Goal: Task Accomplishment & Management: Manage account settings

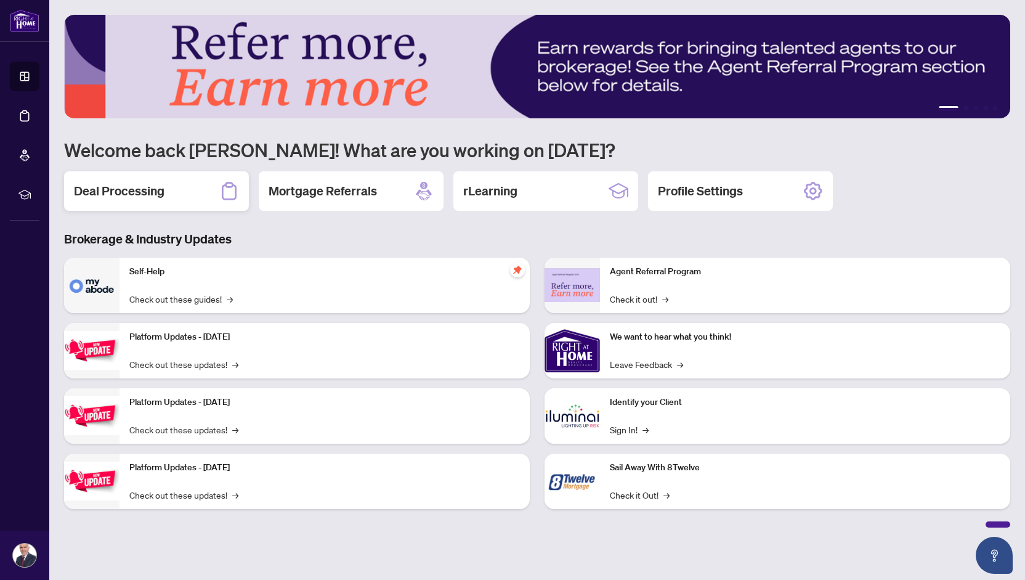
click at [97, 189] on h2 "Deal Processing" at bounding box center [119, 190] width 91 height 17
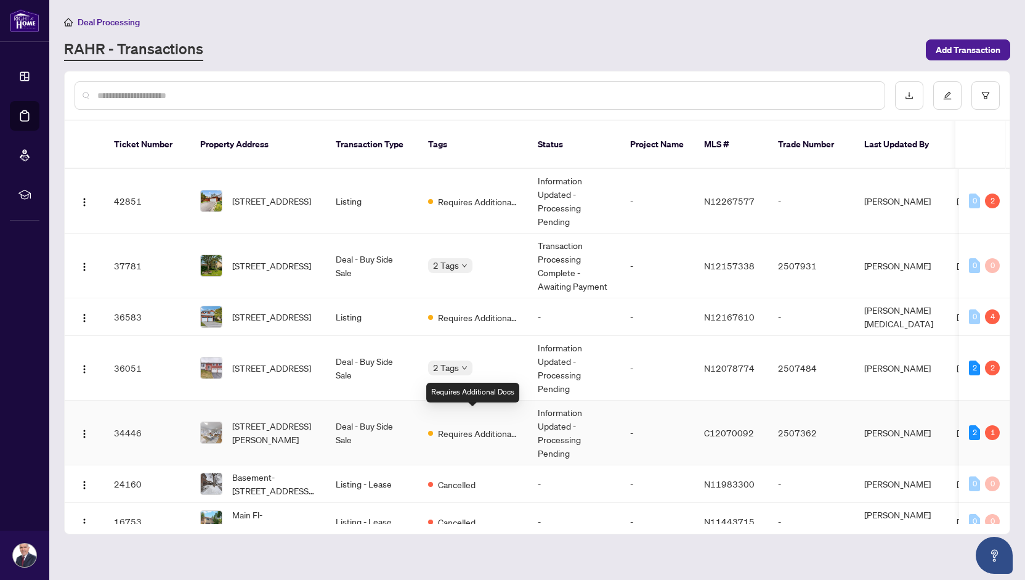
click at [438, 426] on span "Requires Additional Docs" at bounding box center [478, 433] width 80 height 14
click at [267, 259] on span "259 Glenway Circ, Newmarket, Ontario L3Y 7S8, Canada" at bounding box center [271, 266] width 79 height 14
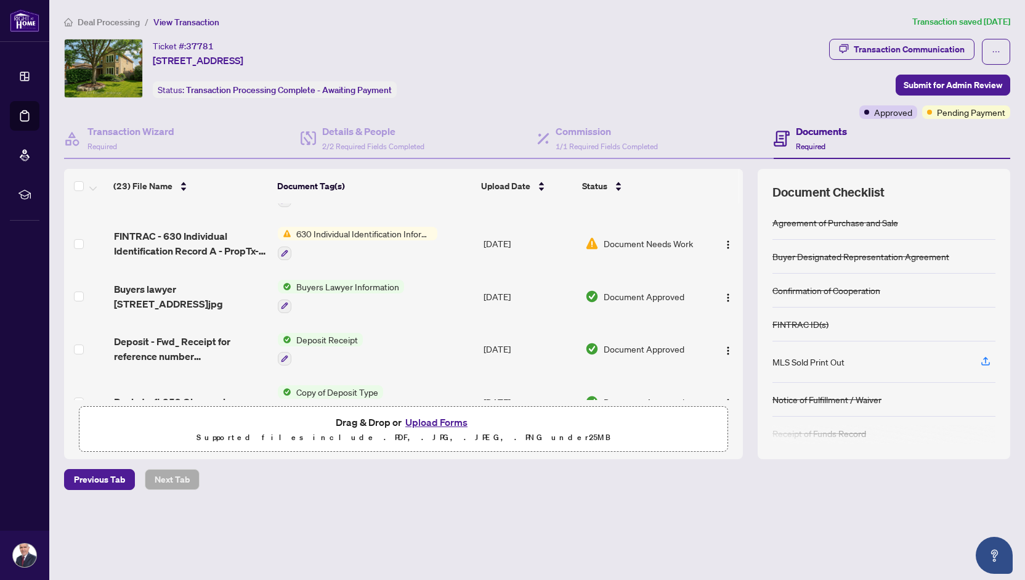
scroll to position [146, 0]
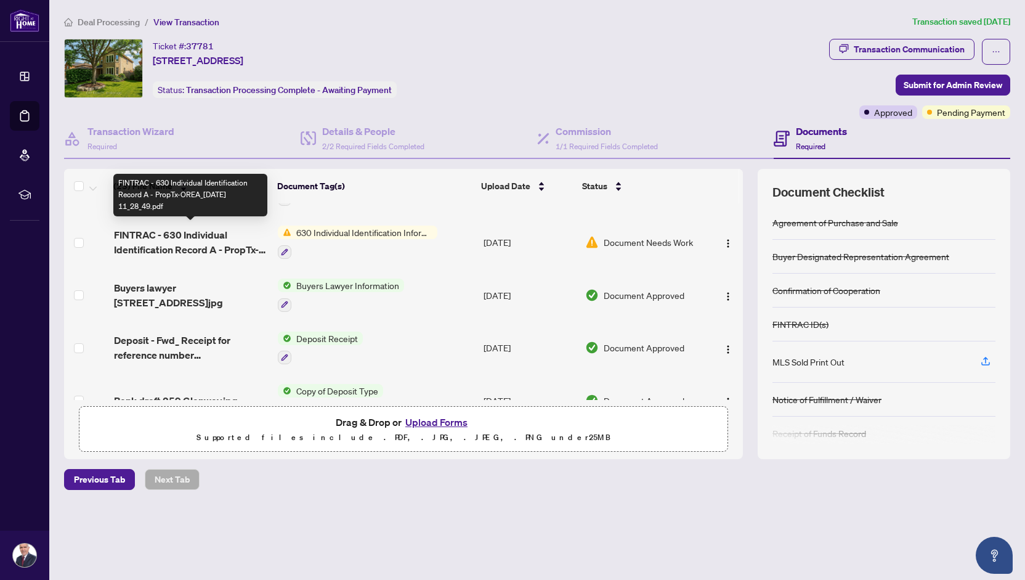
click at [377, 244] on div at bounding box center [358, 251] width 160 height 15
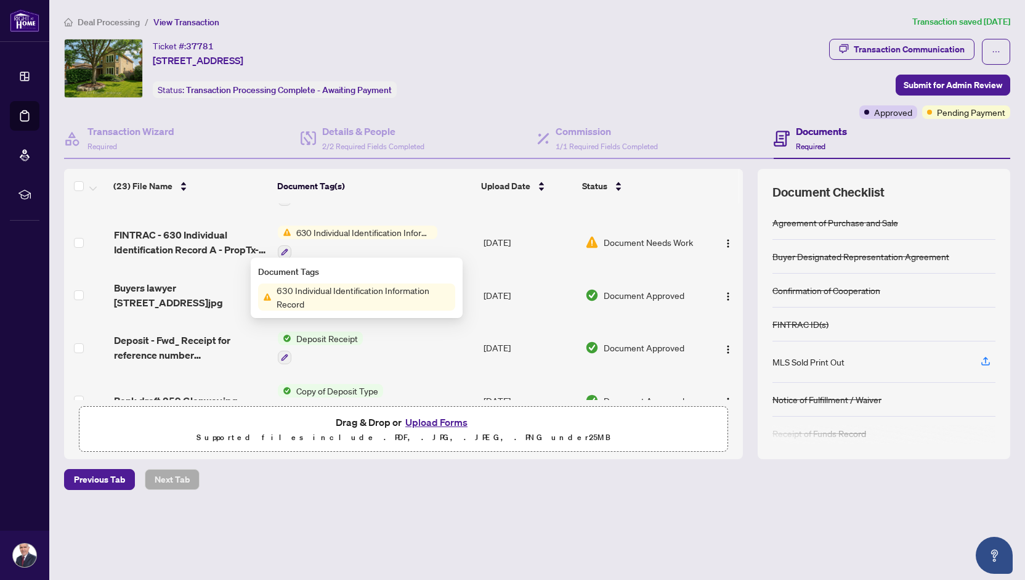
click at [381, 236] on div "630 Individual Identification Information Record" at bounding box center [358, 241] width 160 height 33
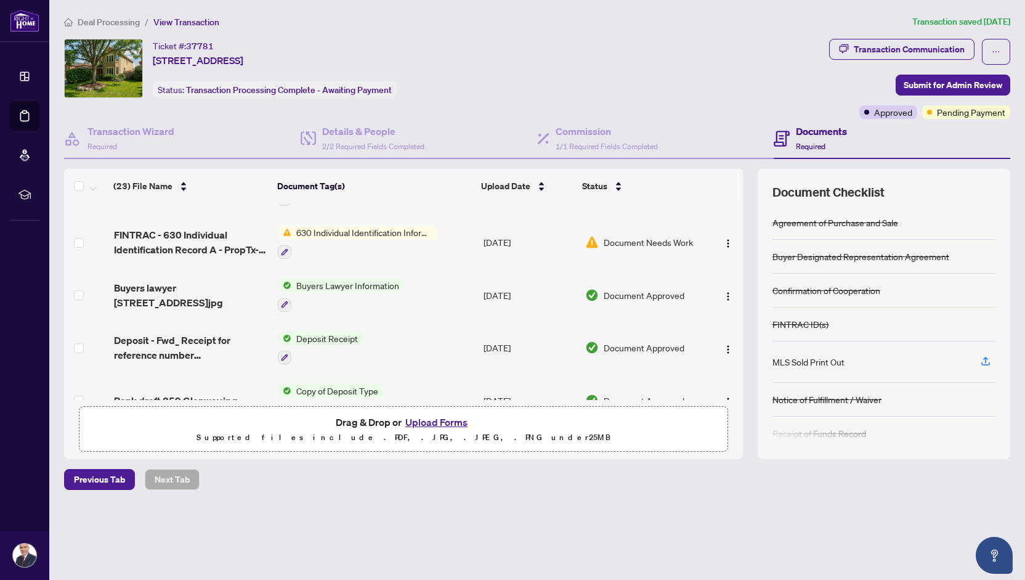
click at [192, 236] on span "FINTRAC - 630 Individual Identification Record A - PropTx-OREA_2025-07-30 11_28…" at bounding box center [191, 242] width 155 height 30
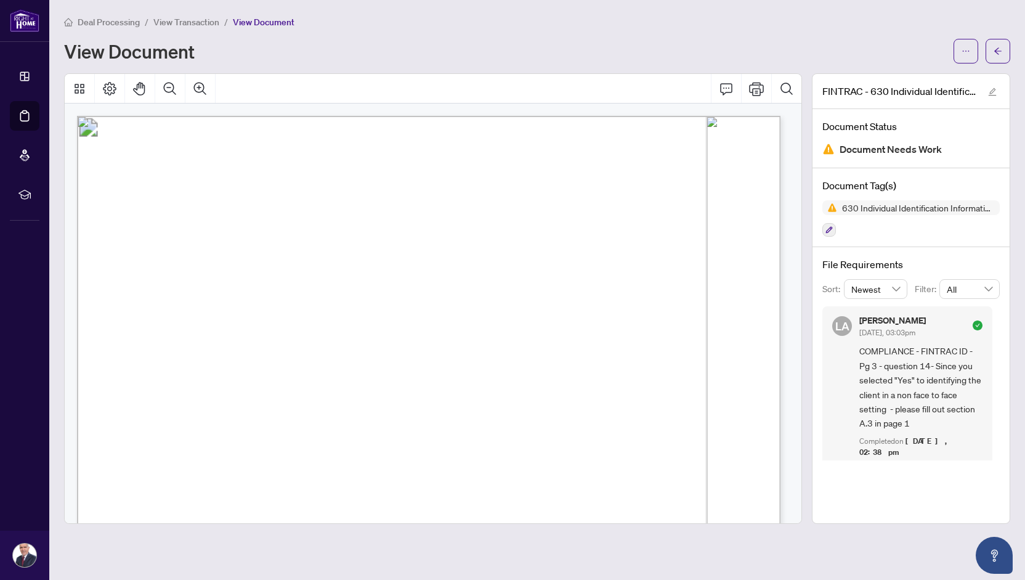
scroll to position [30, 0]
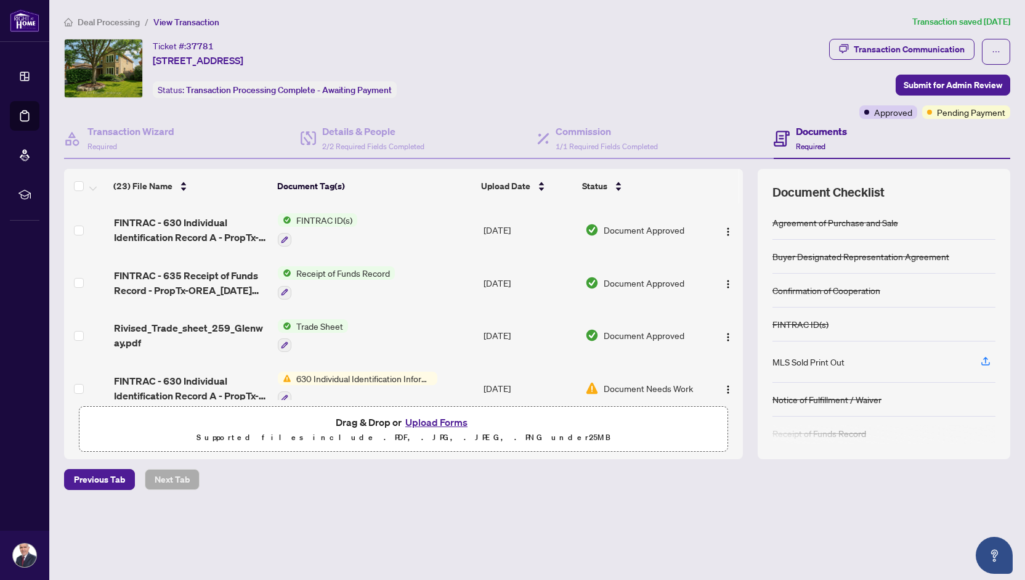
click at [329, 214] on span "FINTRAC ID(s)" at bounding box center [324, 220] width 66 height 14
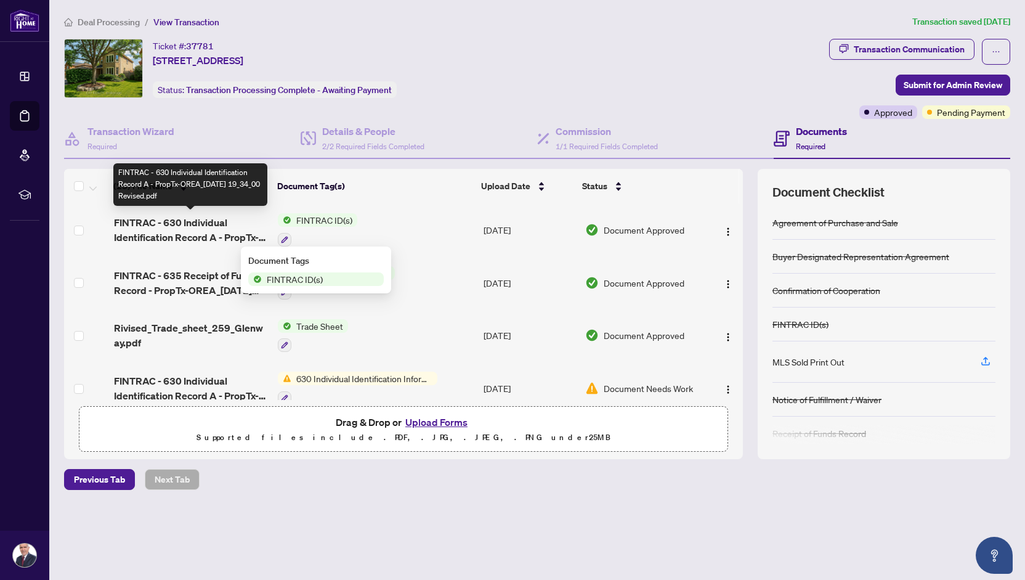
click at [172, 223] on span "FINTRAC - 630 Individual Identification Record A - PropTx-OREA_2025-07-30 19_34…" at bounding box center [191, 230] width 155 height 30
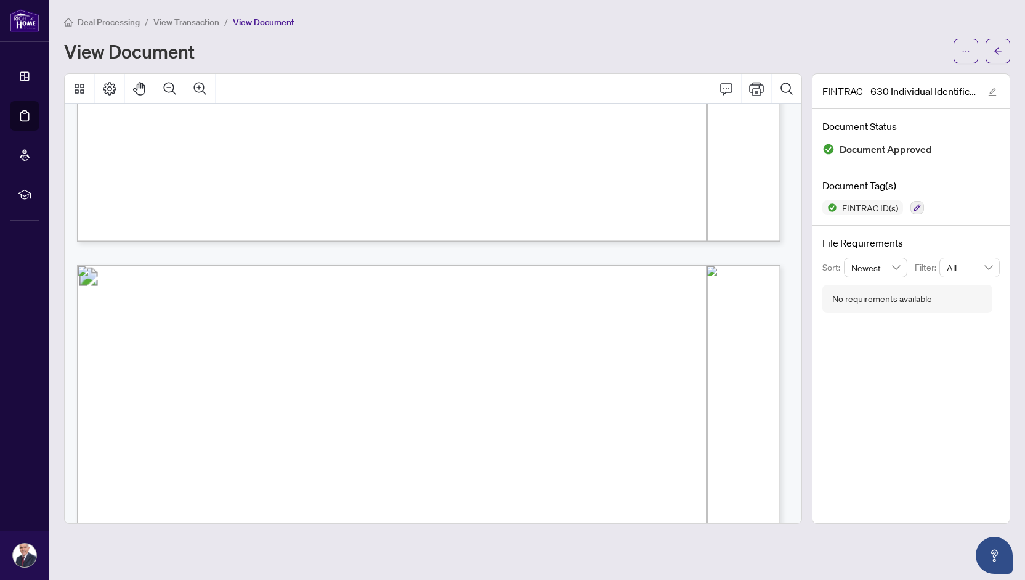
scroll to position [2652, 0]
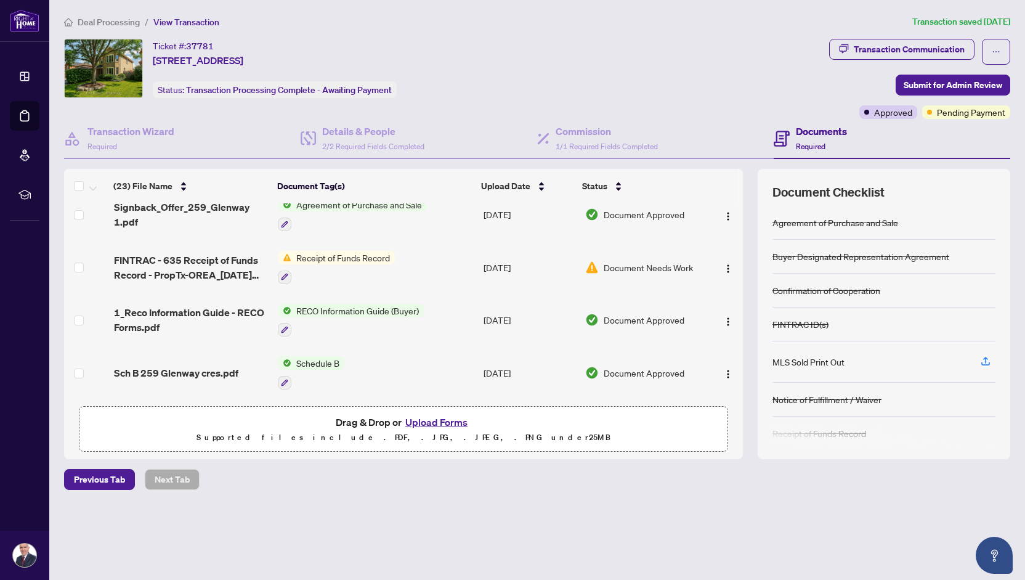
scroll to position [436, 0]
